Goal: Information Seeking & Learning: Learn about a topic

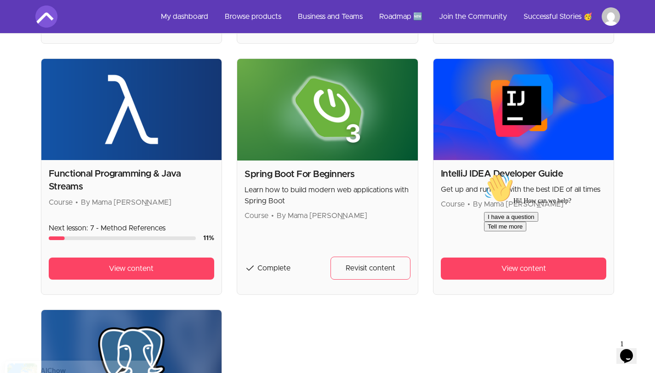
scroll to position [889, 0]
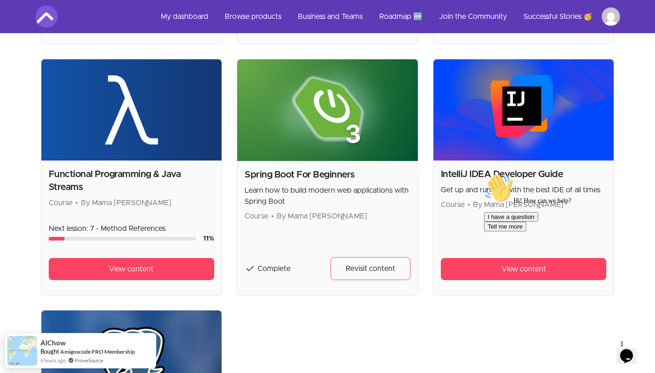
click at [371, 112] on img at bounding box center [327, 110] width 181 height 102
click at [377, 270] on span "Revisit content" at bounding box center [371, 268] width 50 height 11
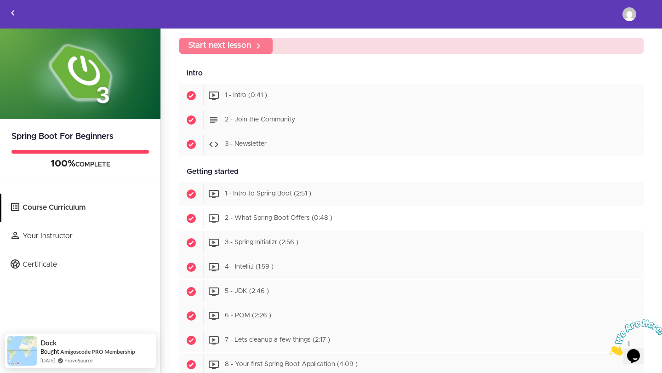
scroll to position [55, 0]
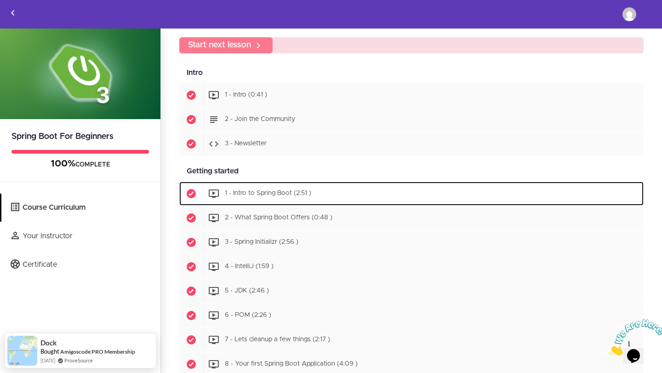
click at [299, 194] on span "1 - Intro to Spring Boot (2:51 )" at bounding box center [268, 193] width 86 height 6
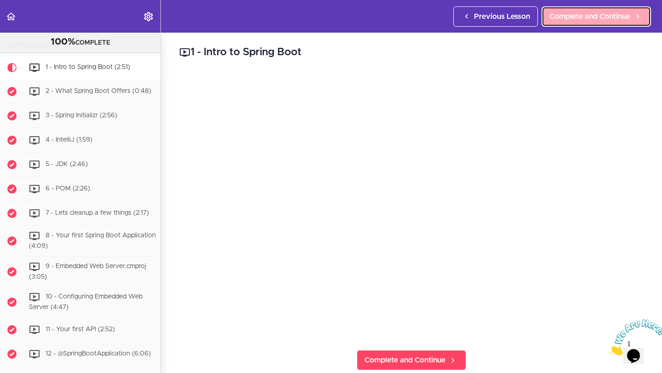
click at [580, 20] on span "Complete and Continue" at bounding box center [590, 16] width 81 height 11
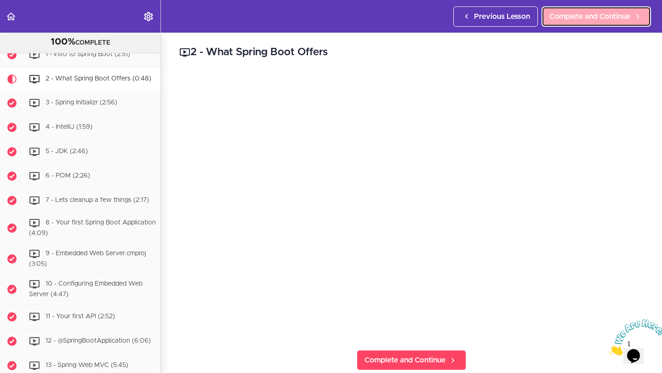
click at [588, 24] on link "Complete and Continue" at bounding box center [596, 16] width 109 height 20
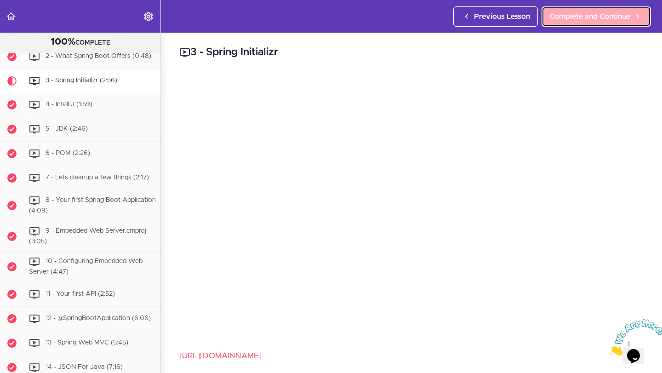
scroll to position [207, 0]
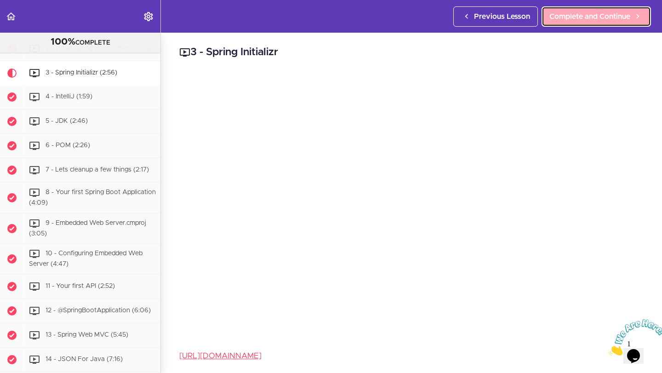
click at [582, 21] on span "Complete and Continue" at bounding box center [590, 16] width 81 height 11
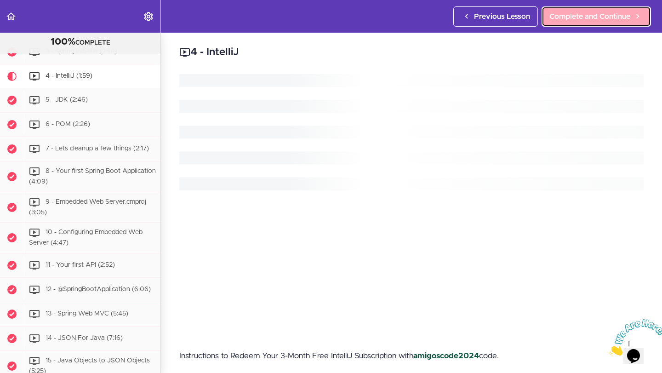
scroll to position [231, 0]
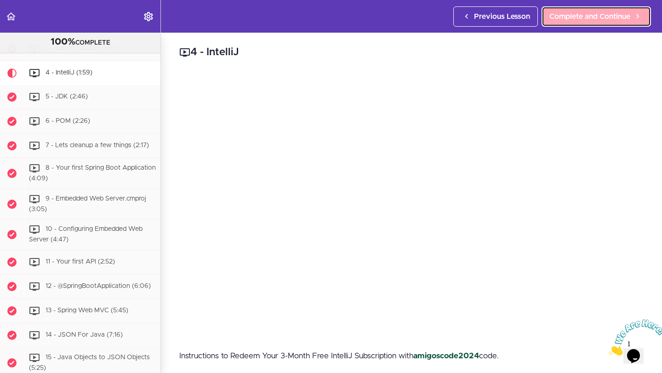
click at [601, 18] on span "Complete and Continue" at bounding box center [590, 16] width 81 height 11
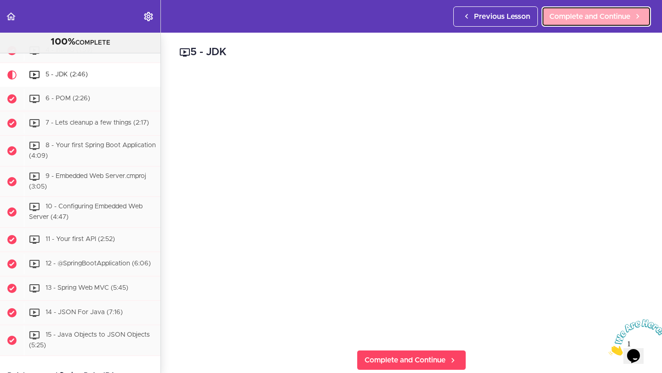
scroll to position [256, 0]
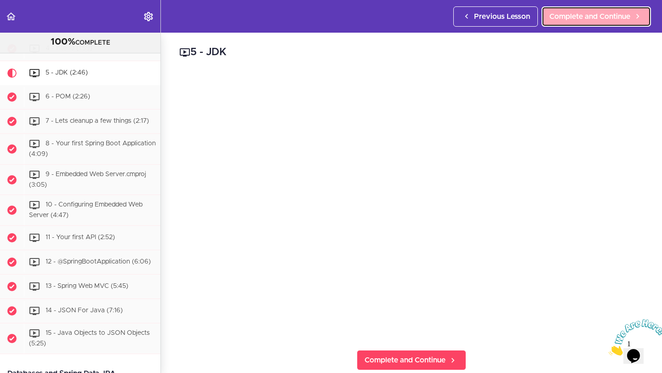
click at [574, 22] on link "Complete and Continue" at bounding box center [596, 16] width 109 height 20
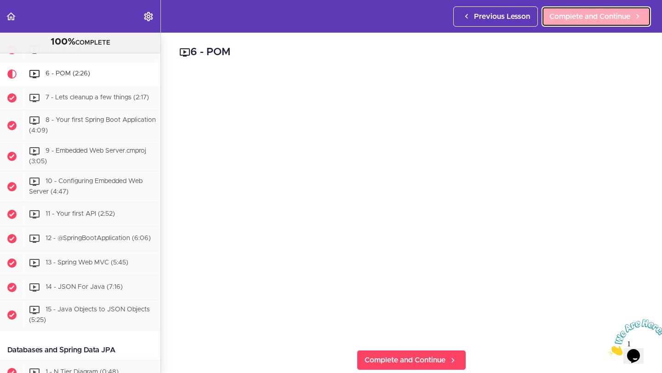
scroll to position [280, 0]
click at [579, 20] on span "Complete and Continue" at bounding box center [590, 16] width 81 height 11
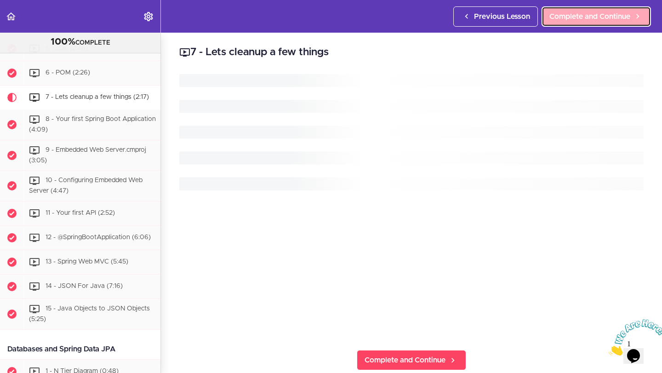
scroll to position [304, 0]
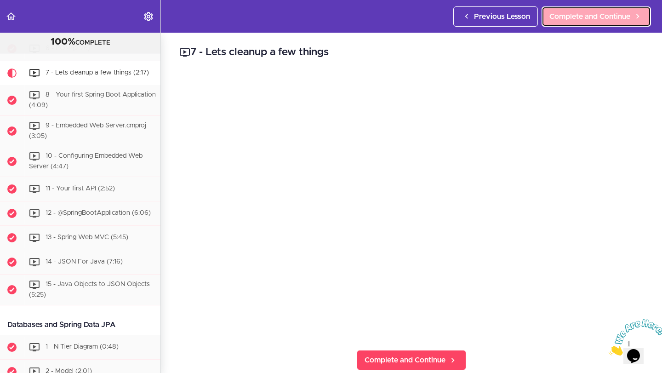
click at [572, 17] on span "Complete and Continue" at bounding box center [590, 16] width 81 height 11
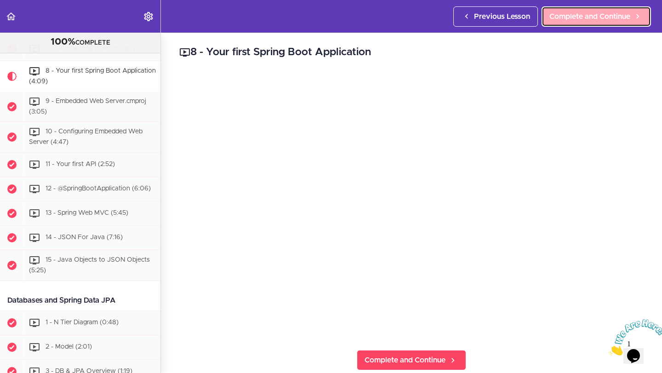
scroll to position [329, 0]
click at [587, 23] on link "Complete and Continue" at bounding box center [596, 16] width 109 height 20
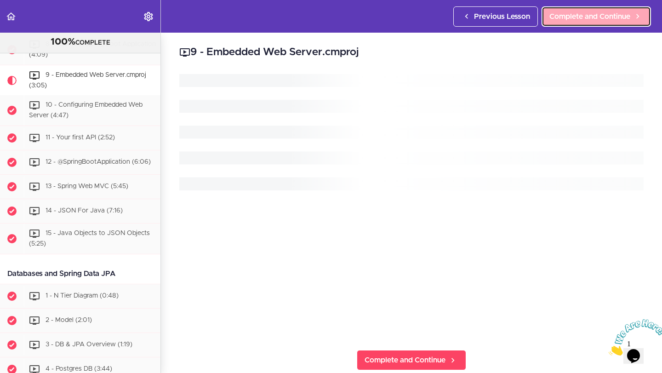
scroll to position [360, 0]
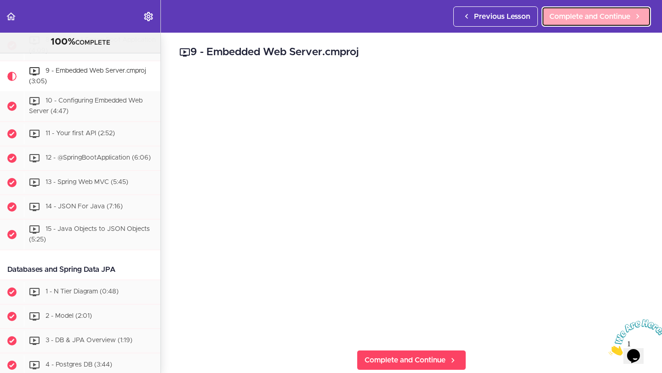
click at [577, 14] on span "Complete and Continue" at bounding box center [590, 16] width 81 height 11
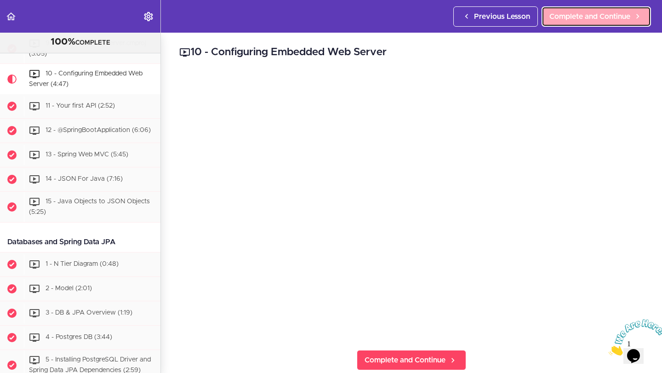
scroll to position [390, 0]
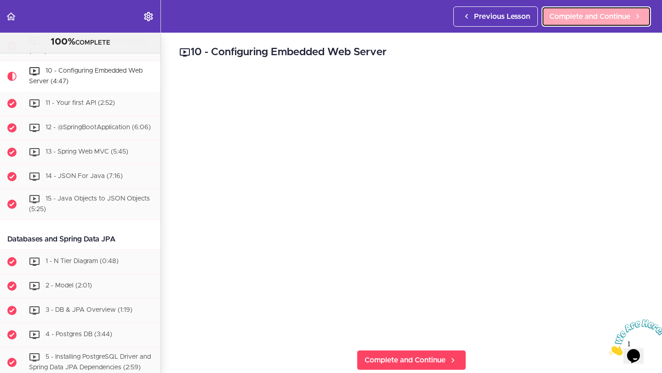
click at [600, 20] on span "Complete and Continue" at bounding box center [590, 16] width 81 height 11
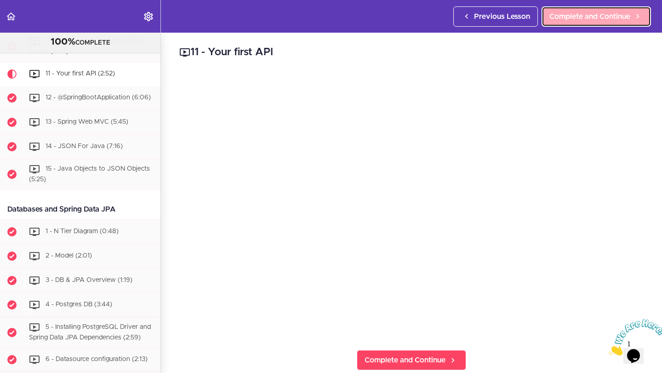
scroll to position [421, 0]
click at [605, 19] on span "Complete and Continue" at bounding box center [590, 16] width 81 height 11
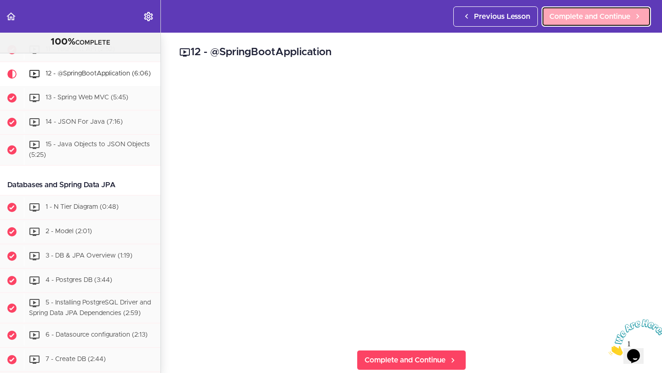
scroll to position [445, 0]
